Goal: Task Accomplishment & Management: Manage account settings

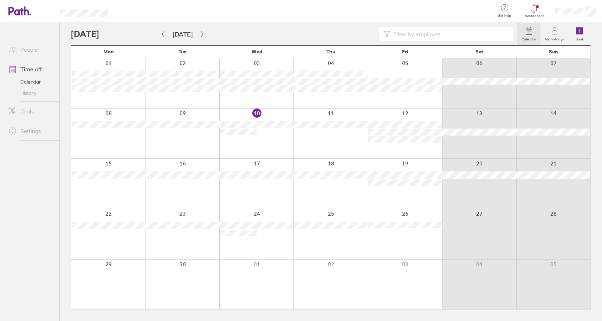
click at [116, 240] on div at bounding box center [108, 235] width 74 height 50
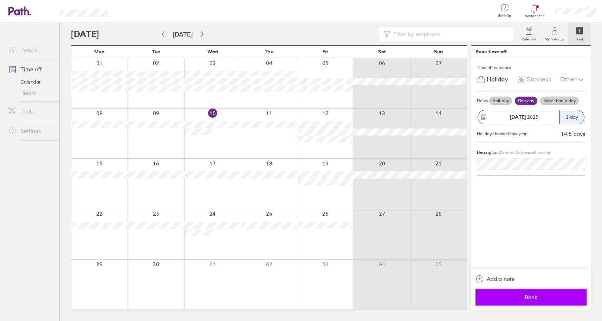
click at [544, 296] on span "Book" at bounding box center [531, 297] width 101 height 6
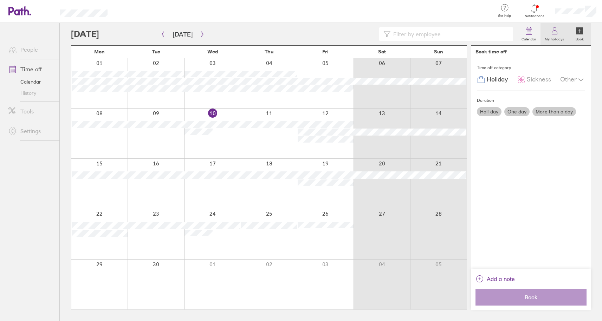
click at [553, 34] on icon at bounding box center [554, 33] width 5 height 4
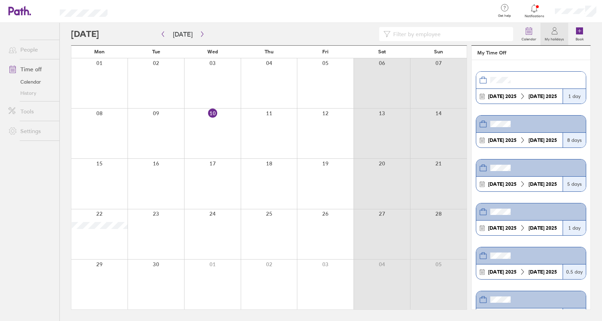
click at [32, 50] on link "People" at bounding box center [31, 50] width 57 height 14
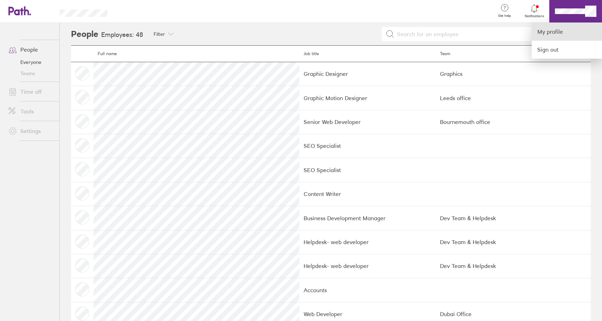
click at [561, 30] on link "My profile" at bounding box center [567, 32] width 70 height 18
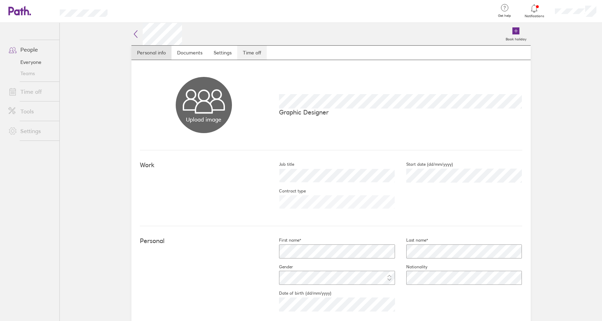
click at [243, 52] on link "Time off" at bounding box center [252, 53] width 30 height 14
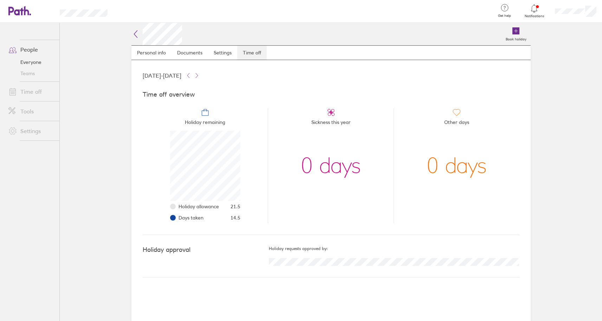
scroll to position [70, 70]
